Goal: Information Seeking & Learning: Learn about a topic

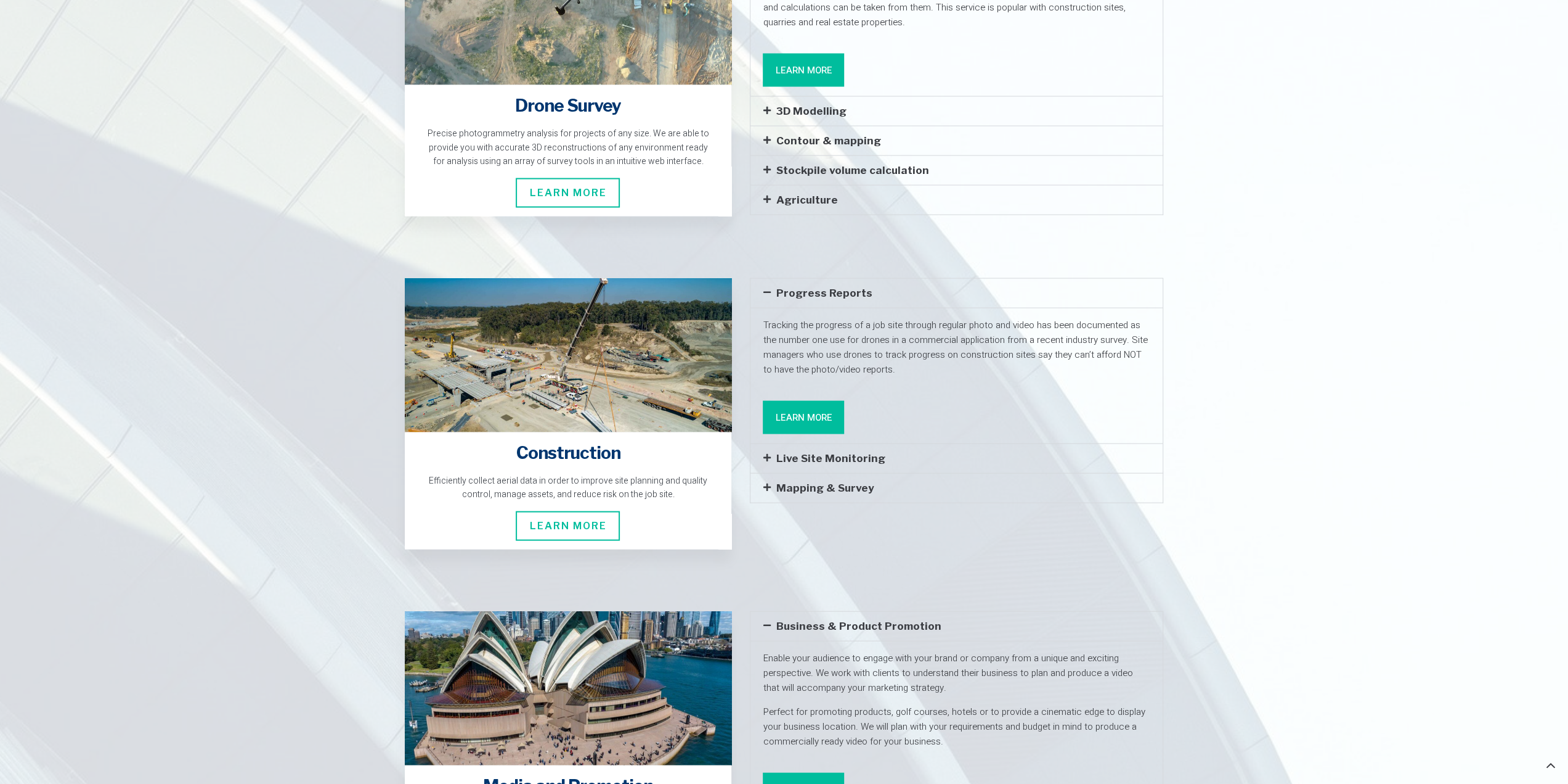
scroll to position [1964, 0]
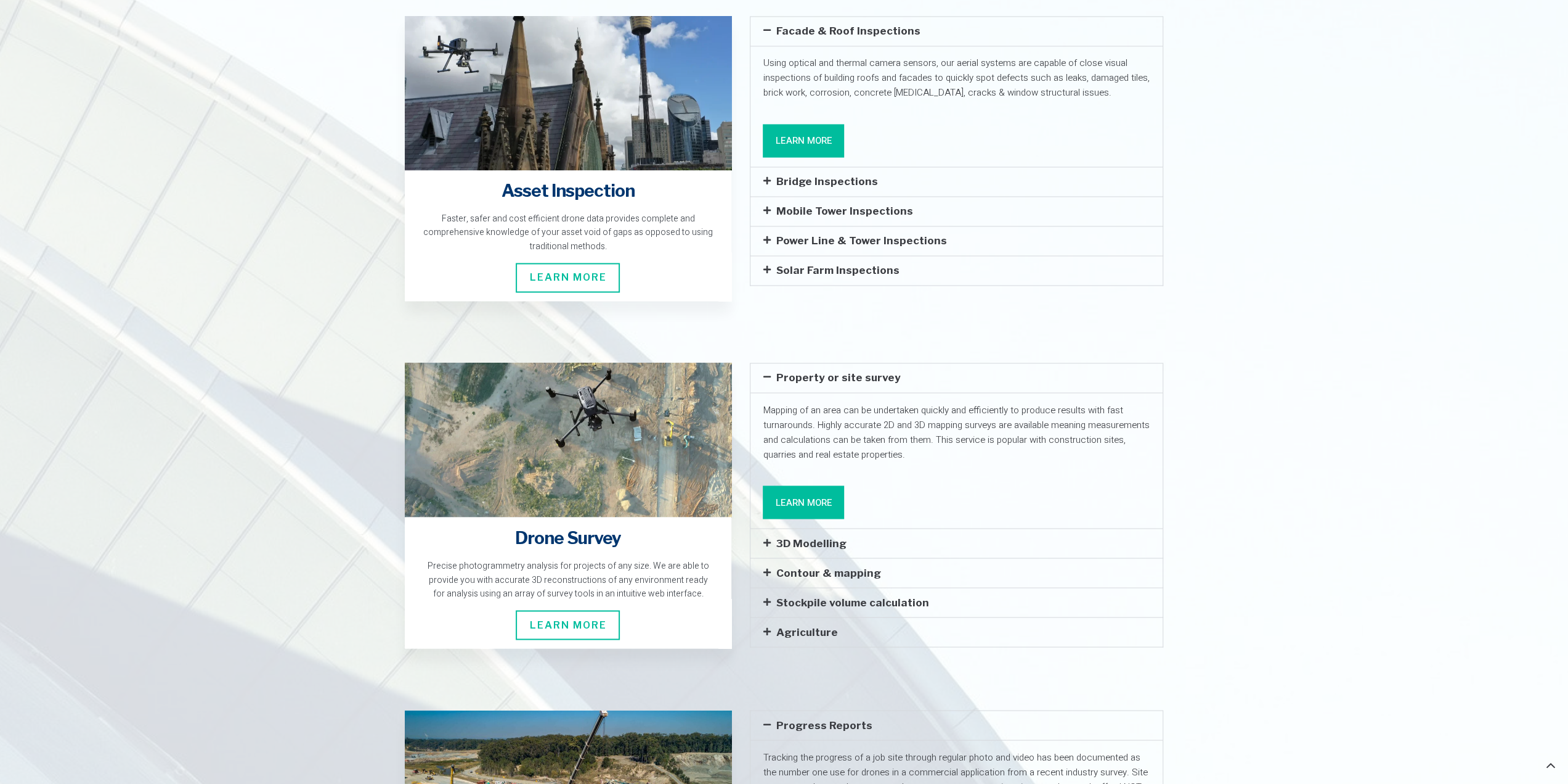
click at [777, 537] on link "3D Modelling" at bounding box center [811, 542] width 71 height 12
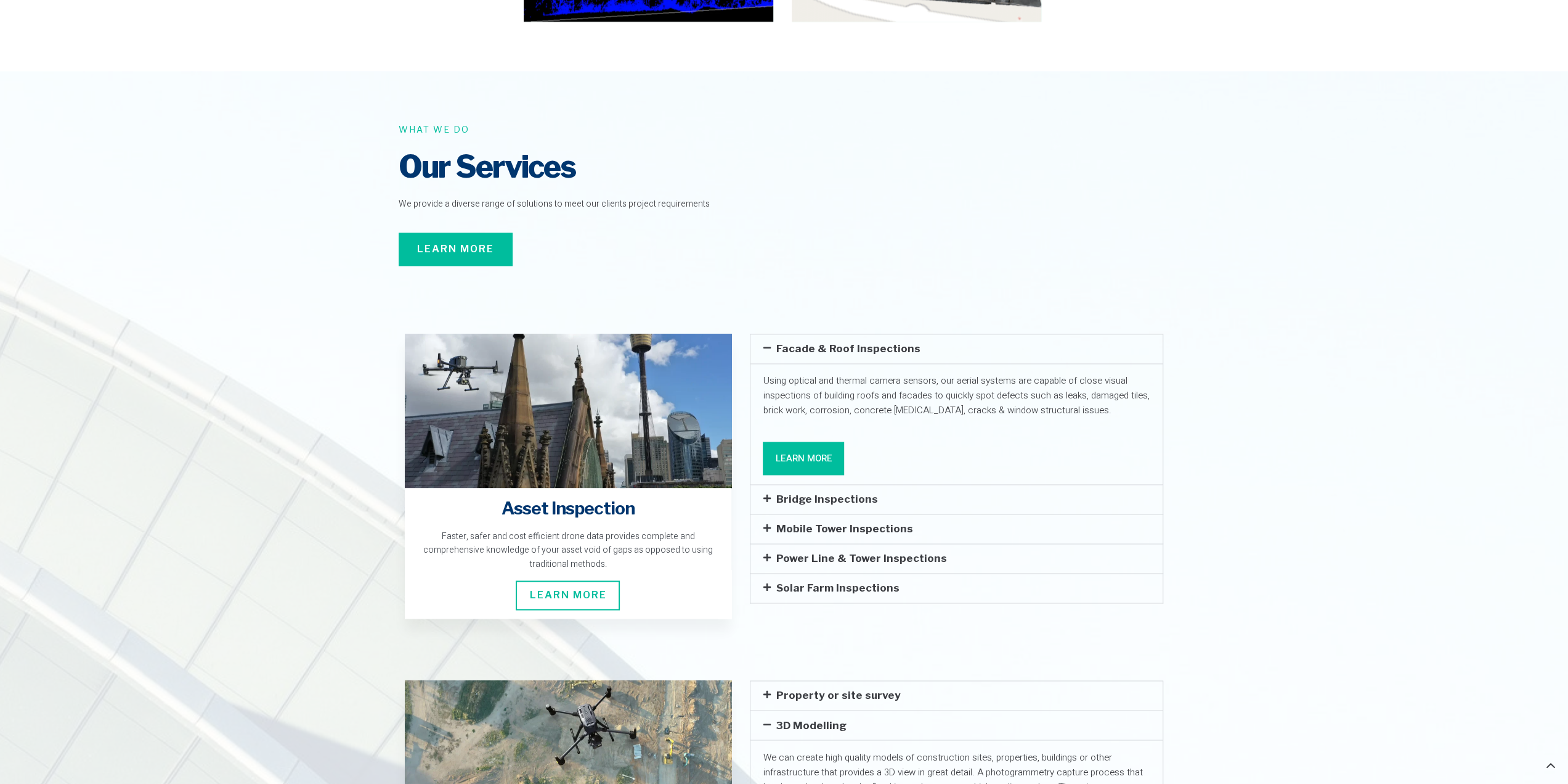
scroll to position [1655, 0]
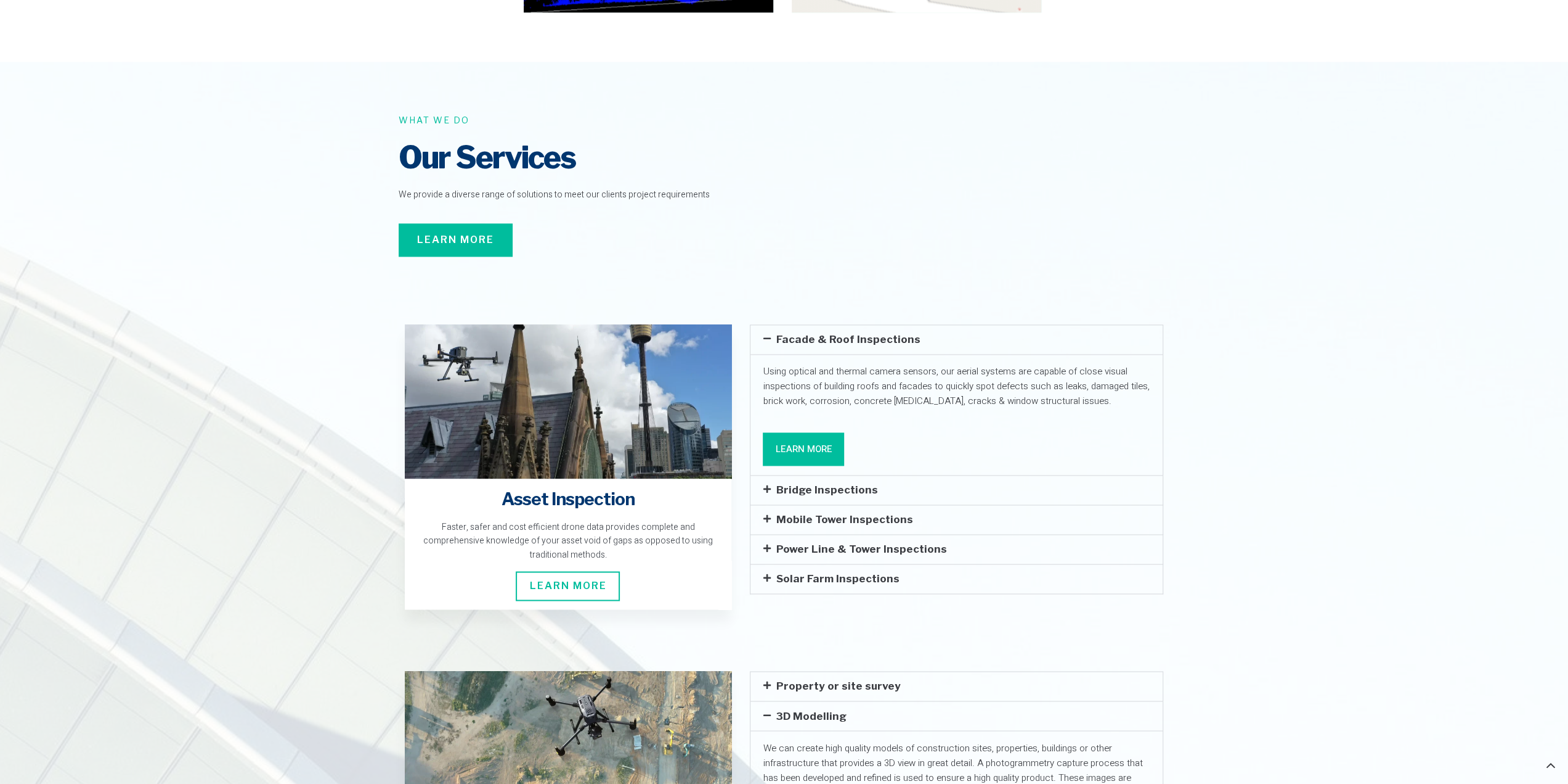
click at [568, 571] on span "Learn More" at bounding box center [568, 586] width 104 height 30
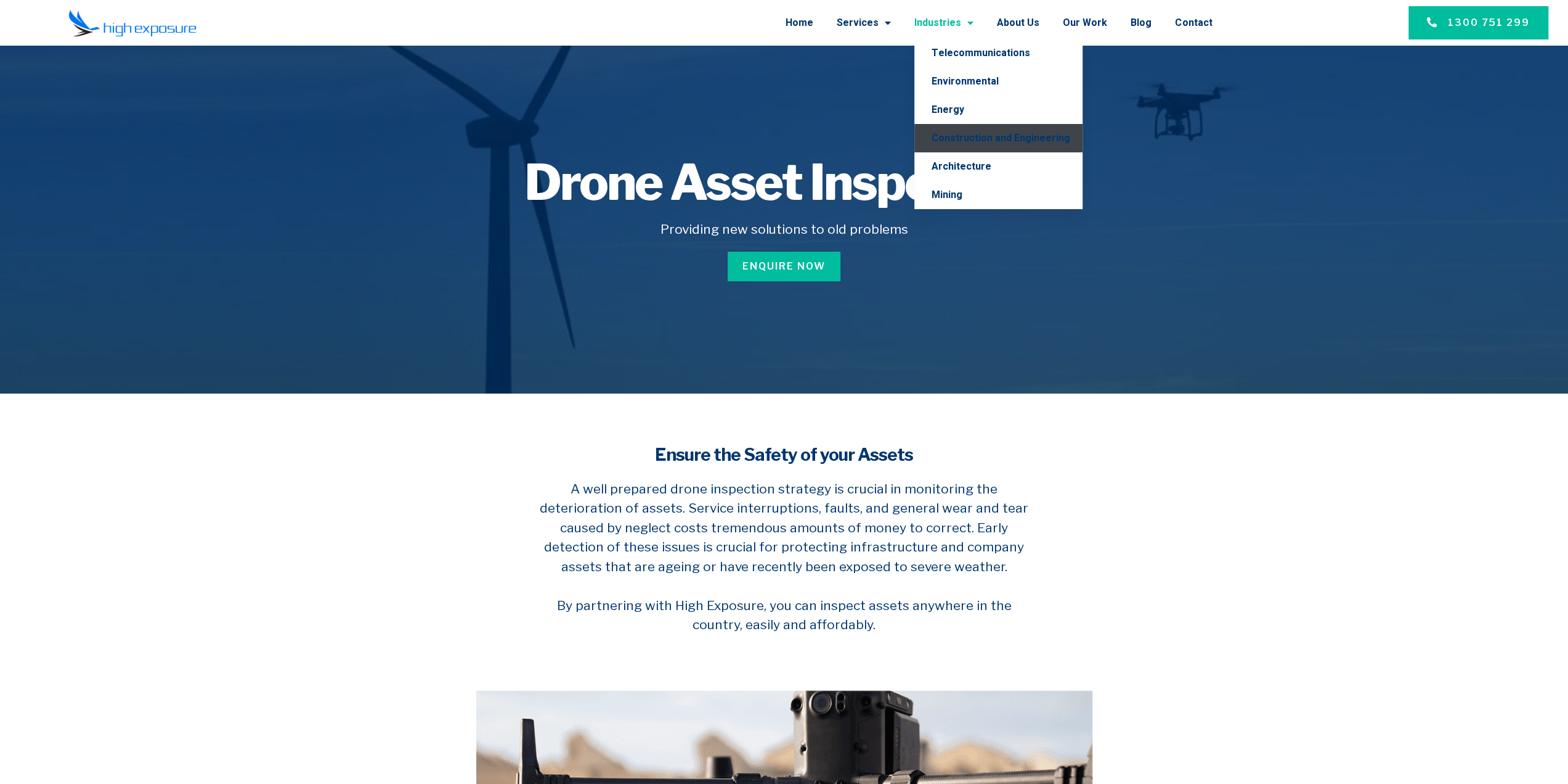
click at [968, 139] on link "Construction and Engineering" at bounding box center [998, 138] width 168 height 28
